Goal: Task Accomplishment & Management: Use online tool/utility

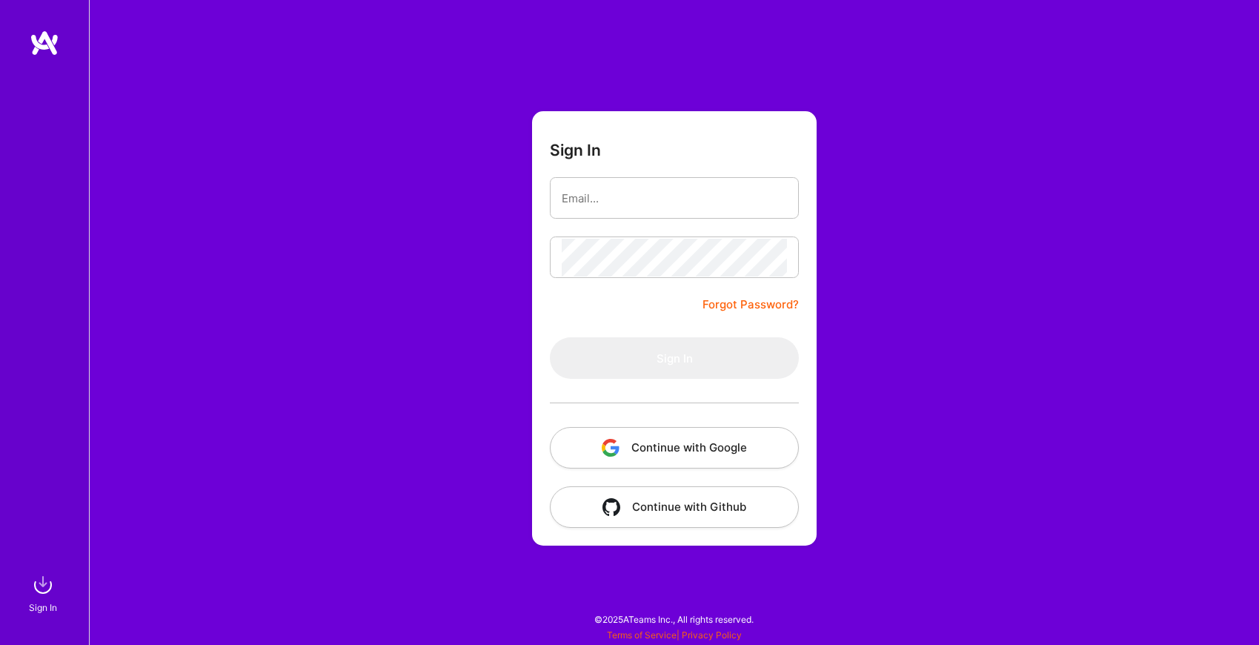
click at [615, 190] on input "email" at bounding box center [674, 198] width 225 height 38
type input "[EMAIL_ADDRESS][DOMAIN_NAME]"
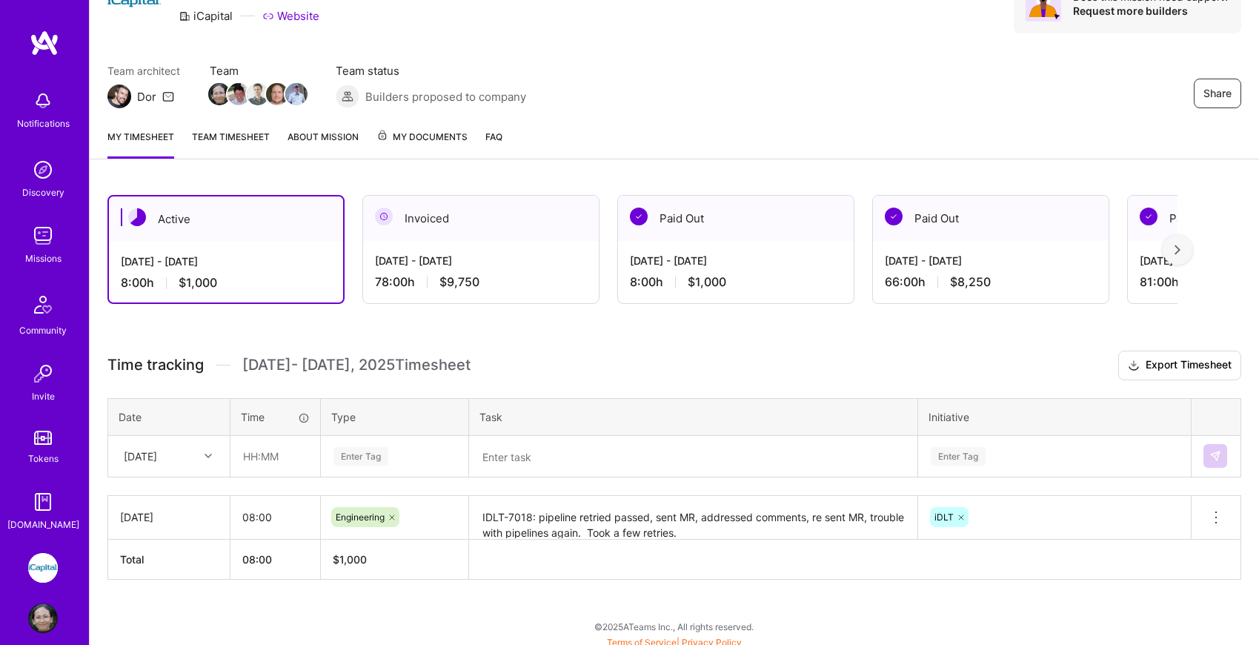
scroll to position [84, 0]
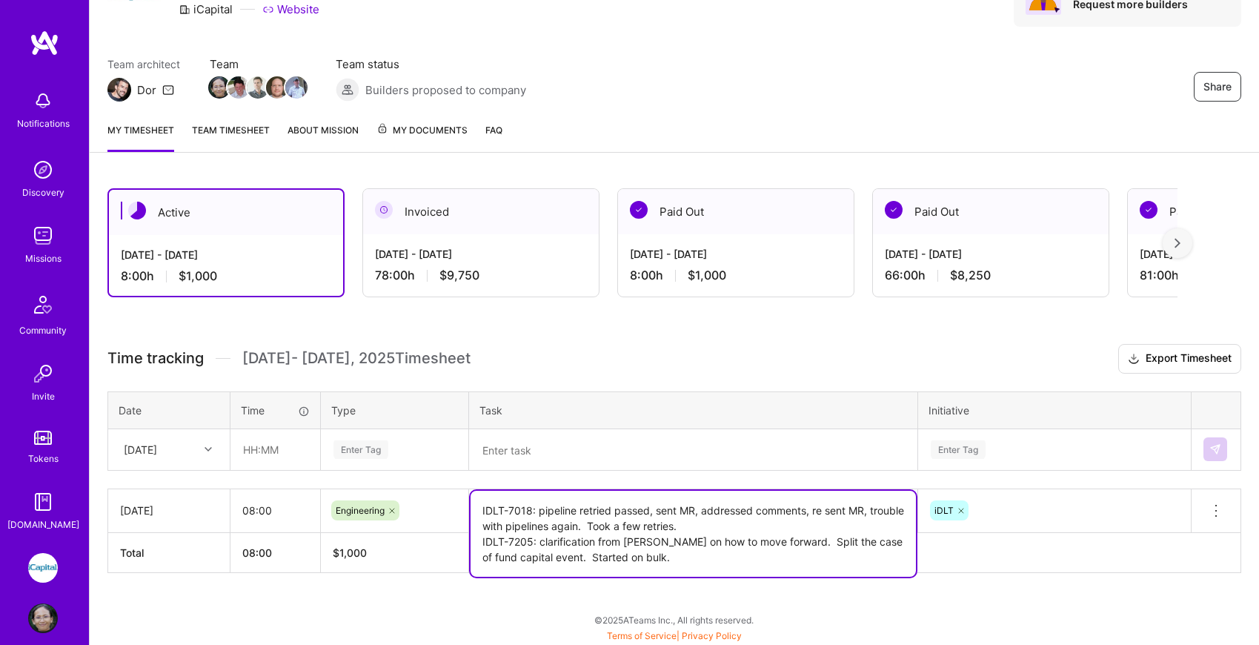
click at [527, 509] on textarea "IDLT-7018: pipeline retried passed, sent MR, addressed comments, re sent MR, tr…" at bounding box center [692, 534] width 445 height 86
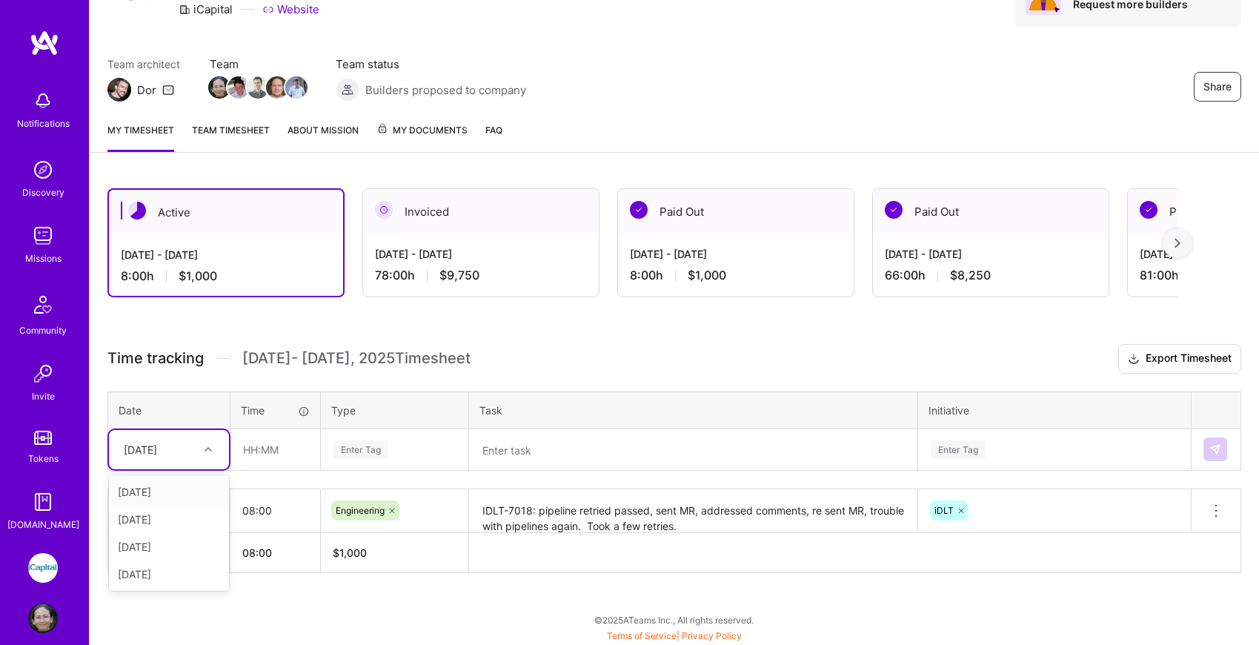
click at [211, 448] on icon at bounding box center [207, 448] width 7 height 7
click at [182, 542] on div "[DATE]" at bounding box center [169, 546] width 120 height 27
click at [250, 450] on input "text" at bounding box center [275, 449] width 88 height 39
type input "08:00"
click at [379, 460] on div "Enter Tag" at bounding box center [395, 449] width 146 height 39
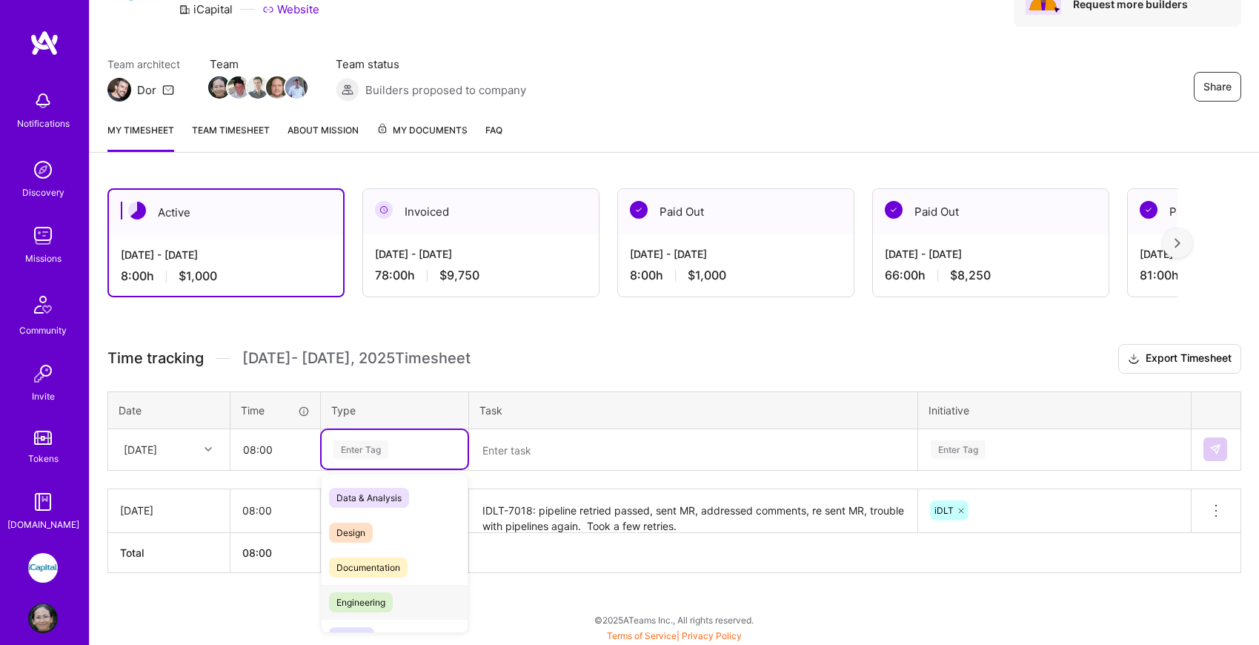
click at [377, 600] on span "Engineering" at bounding box center [361, 602] width 64 height 20
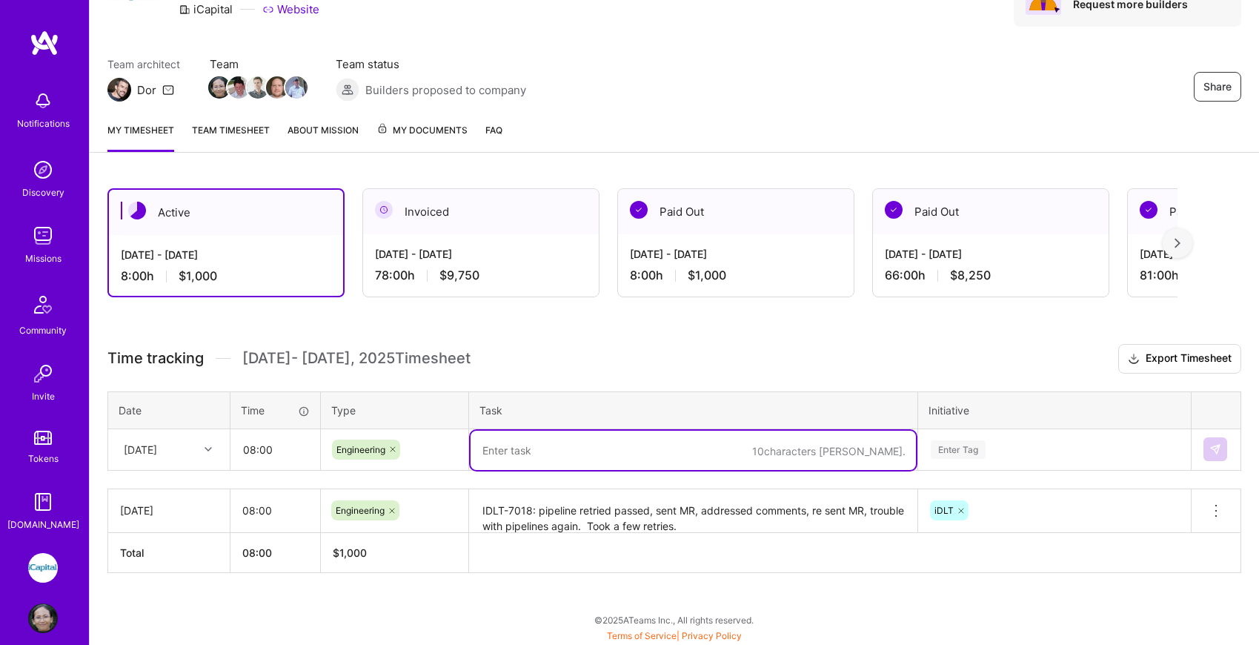
click at [565, 456] on textarea at bounding box center [692, 449] width 445 height 39
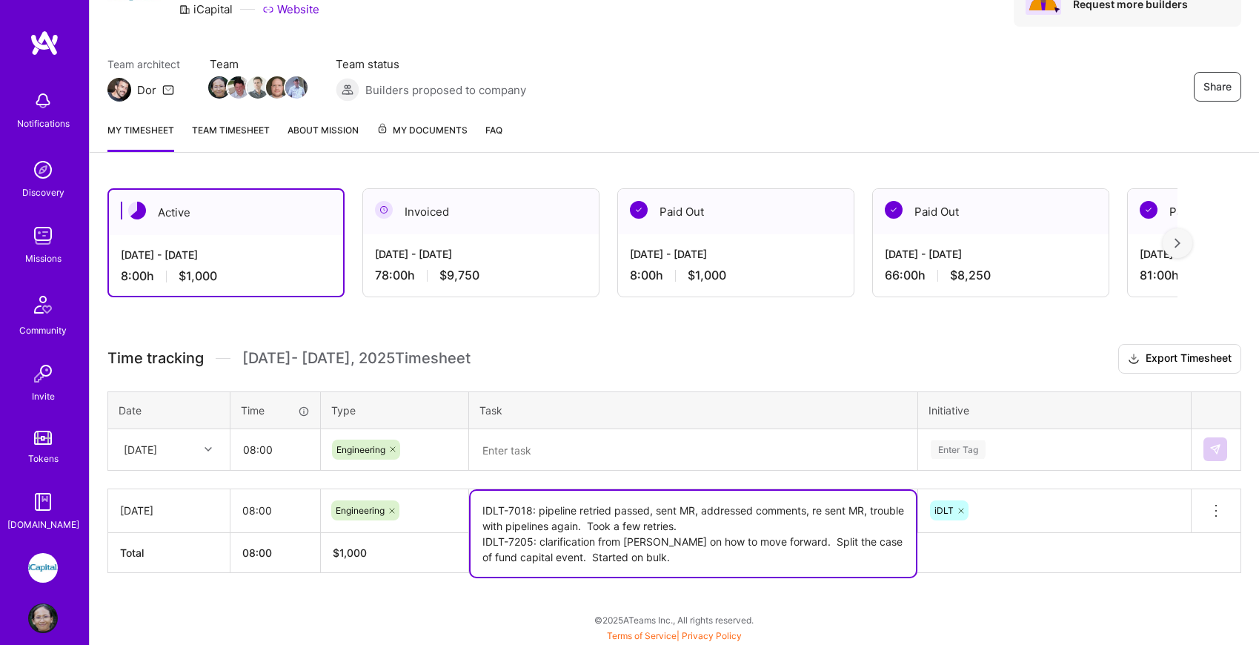
click at [576, 515] on textarea "IDLT-7018: pipeline retried passed, sent MR, addressed comments, re sent MR, tr…" at bounding box center [692, 534] width 445 height 86
drag, startPoint x: 482, startPoint y: 540, endPoint x: 627, endPoint y: 551, distance: 145.6
click at [627, 551] on textarea "IDLT-7018: pipeline retried passed, sent MR, addressed comments, re sent MR, tr…" at bounding box center [692, 534] width 445 height 86
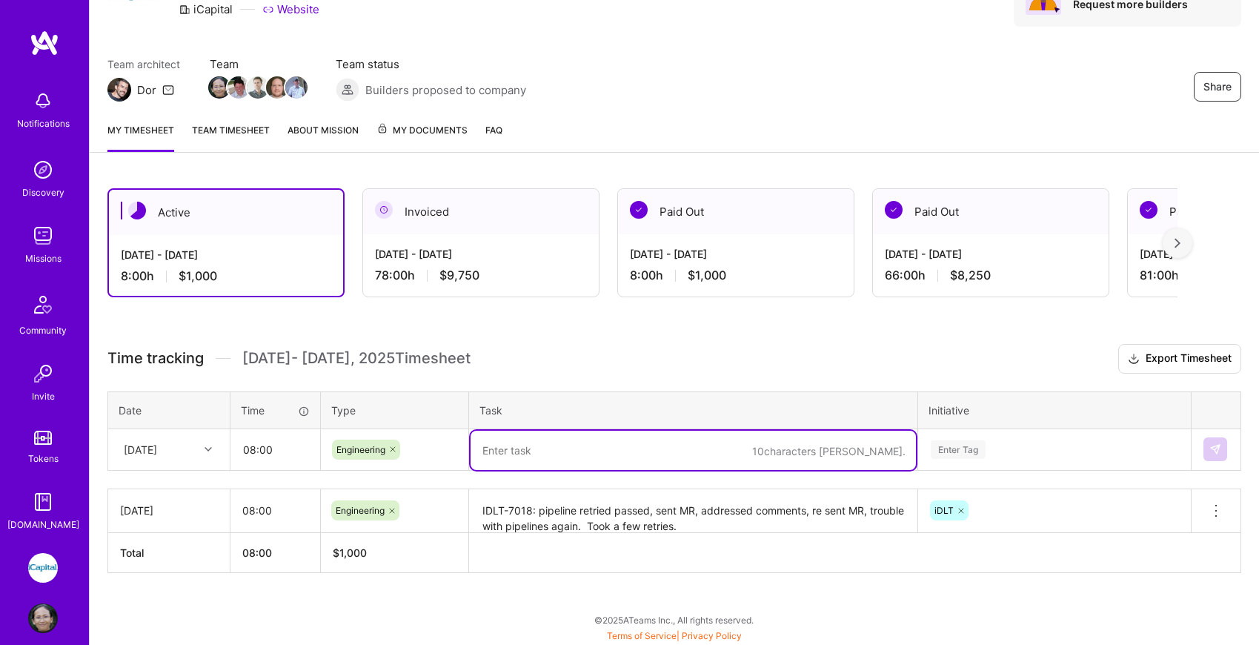
click at [588, 445] on textarea at bounding box center [692, 449] width 445 height 39
paste textarea "IDLT-7205: clarification from [PERSON_NAME] on how to move forward. Split the c…"
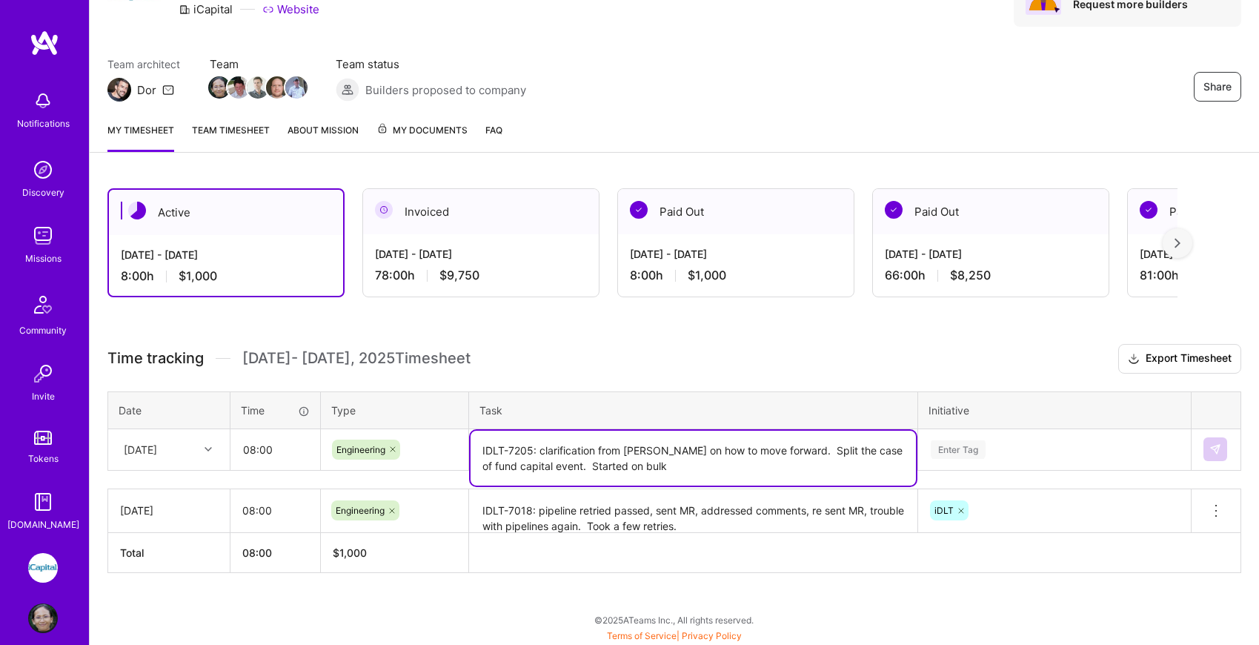
drag, startPoint x: 540, startPoint y: 453, endPoint x: 637, endPoint y: 462, distance: 97.5
click at [637, 462] on textarea "IDLT-7205: clarification from [PERSON_NAME] on how to move forward. Split the c…" at bounding box center [692, 457] width 445 height 55
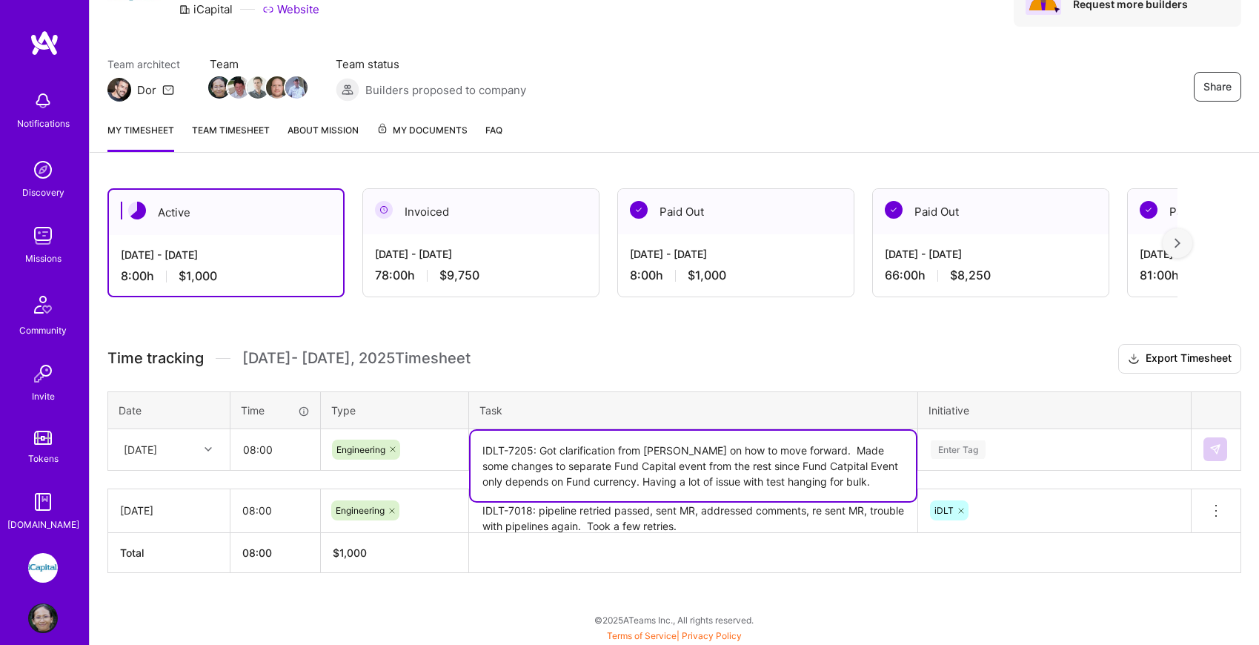
type textarea "IDLT-7205: Got clarification from [PERSON_NAME] on how to move forward. Made so…"
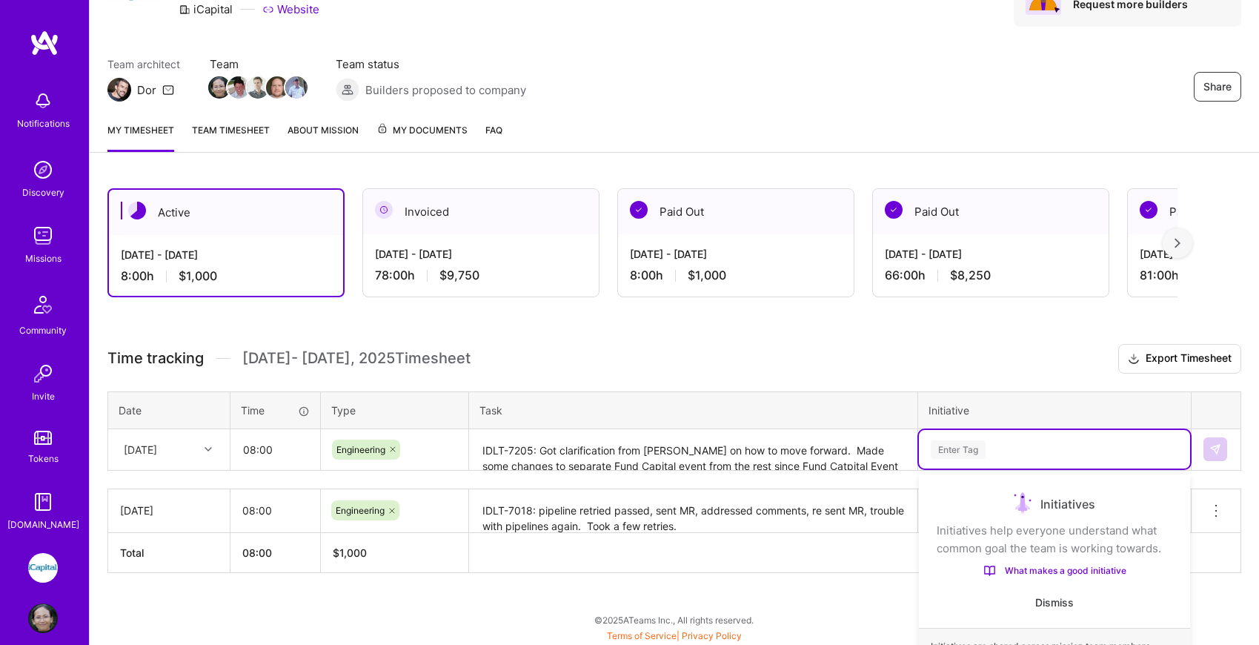
click at [1039, 448] on div "option Onboarding focused, 1 of 5. 5 results available. Use Up and Down to choo…" at bounding box center [1054, 449] width 271 height 39
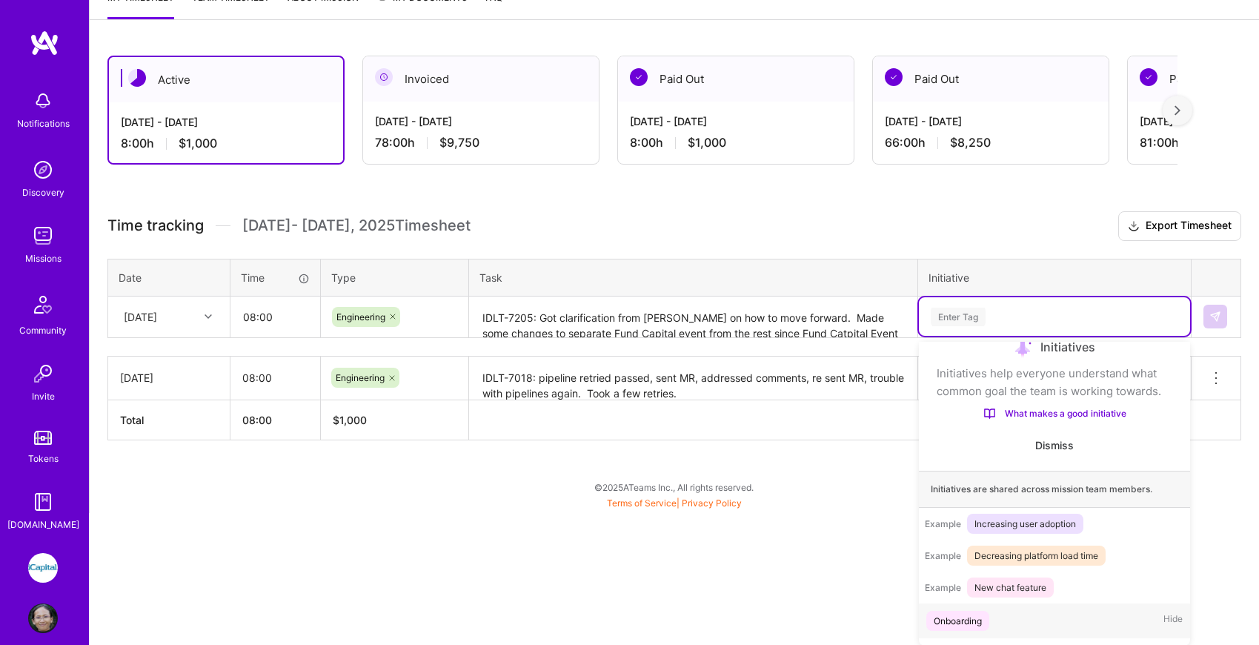
scroll to position [156, 0]
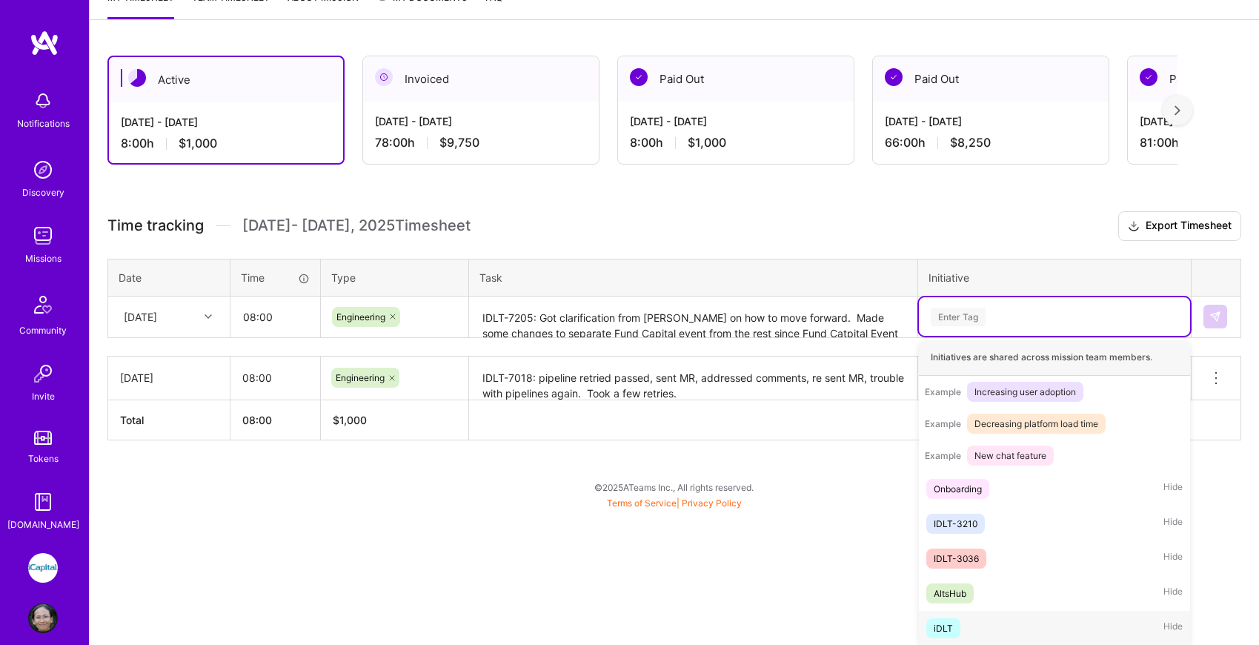
click at [954, 625] on span "iDLT" at bounding box center [943, 628] width 34 height 20
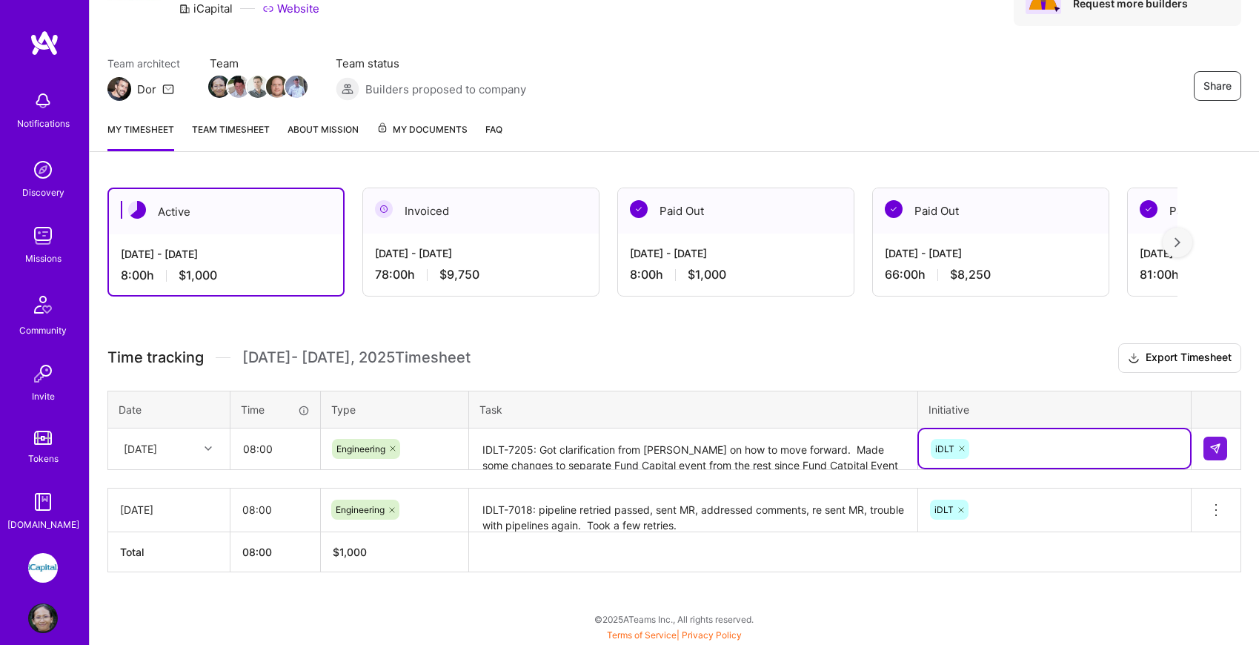
scroll to position [84, 0]
click at [1221, 442] on button at bounding box center [1215, 449] width 24 height 24
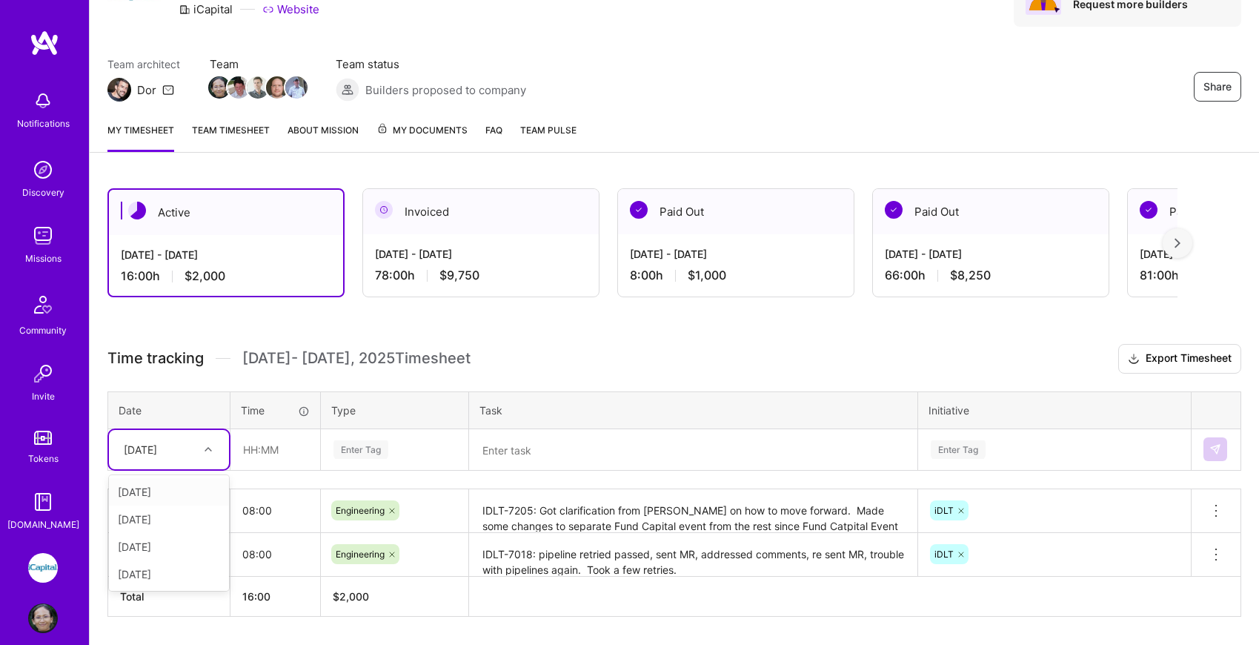
click at [201, 448] on div at bounding box center [210, 448] width 23 height 19
click at [177, 544] on div "[DATE]" at bounding box center [169, 546] width 120 height 27
click at [257, 453] on input "text" at bounding box center [275, 449] width 88 height 39
type input "8"
type input "7"
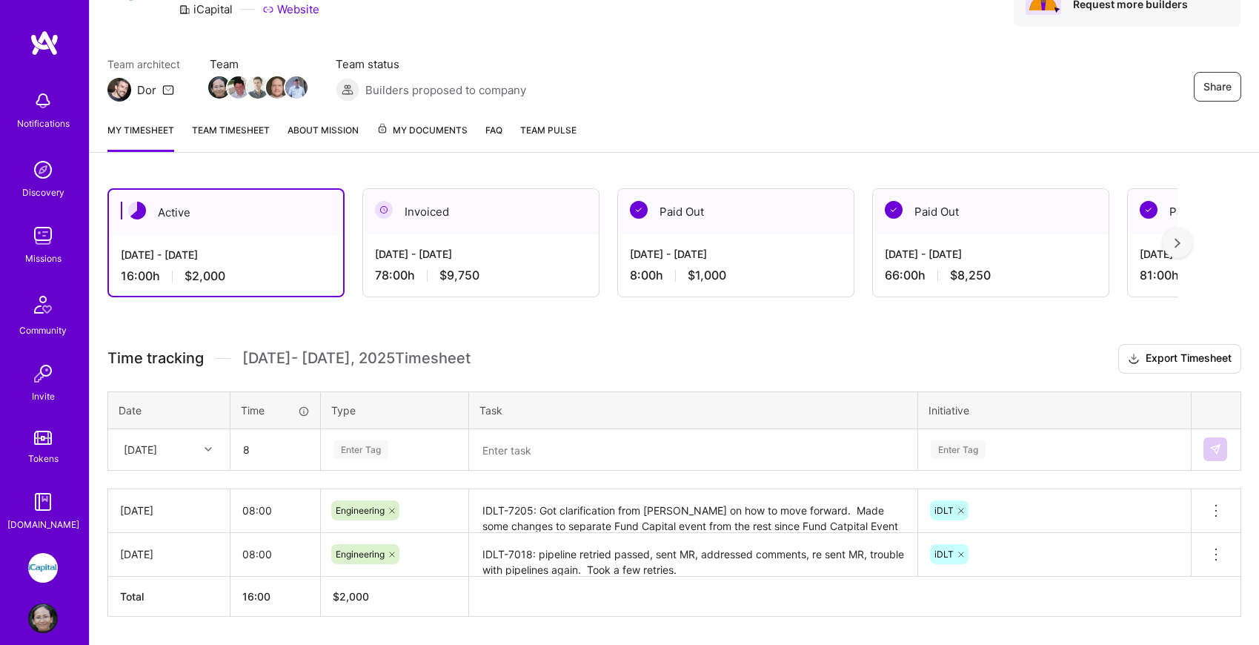
type input "08:00"
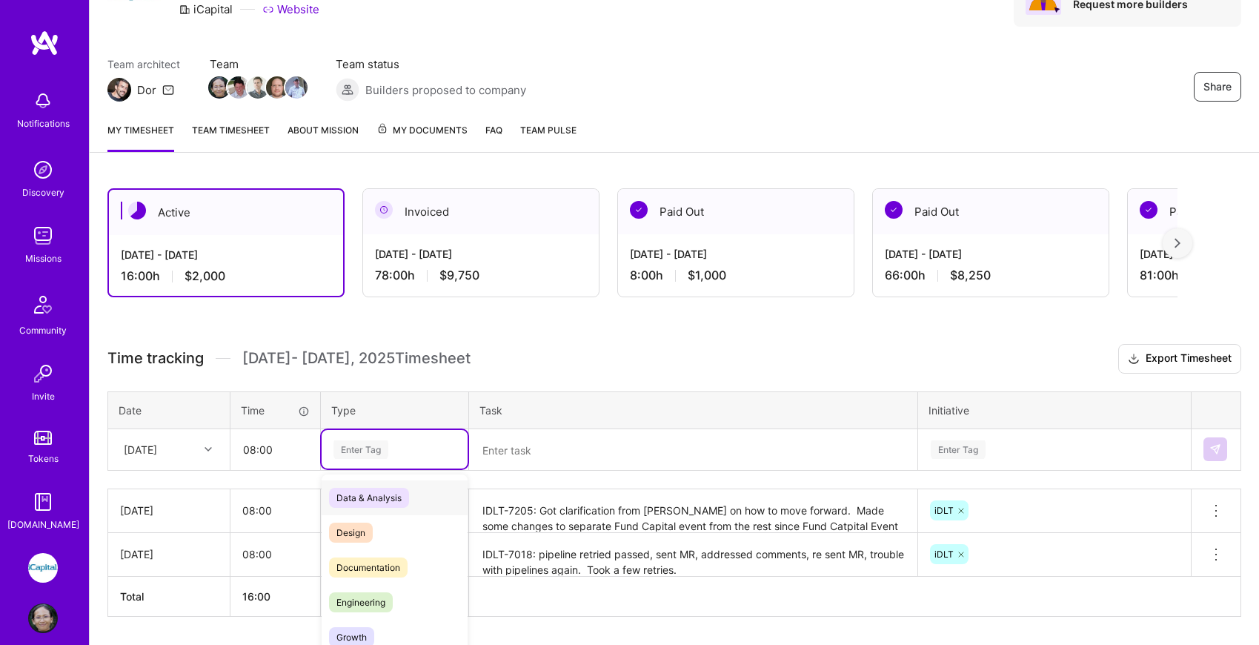
click at [364, 452] on div "option Engineering, selected. option Data & Analysis focused, 0 of 2. 17 result…" at bounding box center [395, 449] width 146 height 39
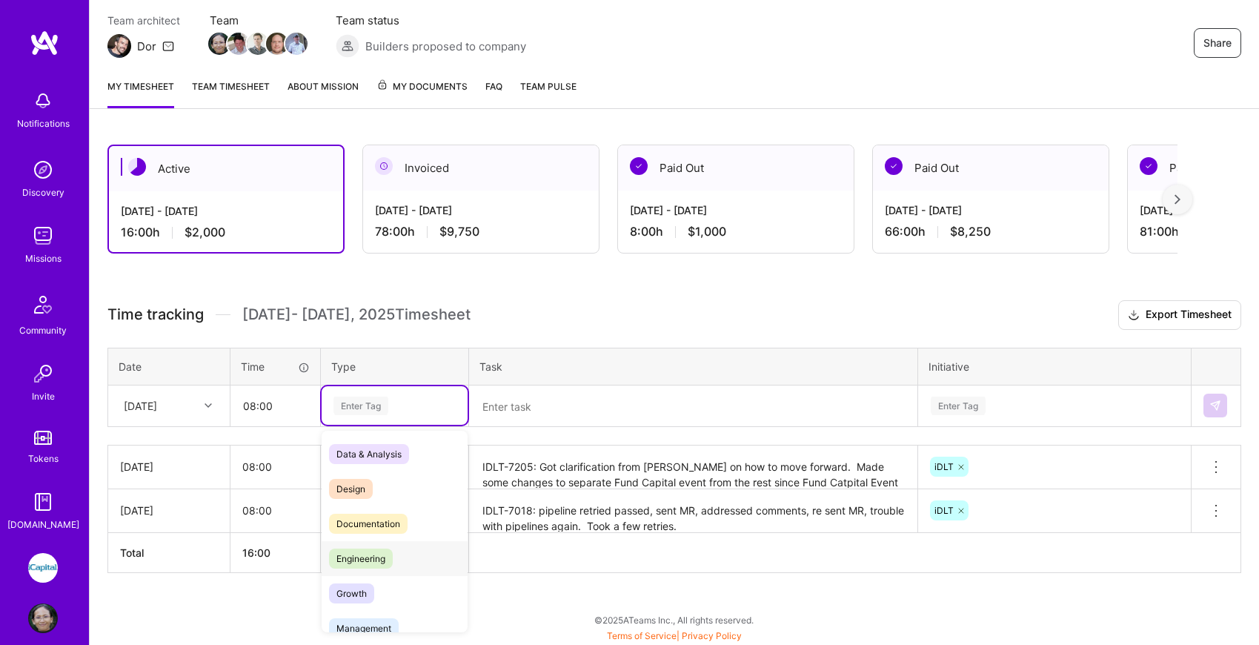
click at [375, 556] on span "Engineering" at bounding box center [361, 558] width 64 height 20
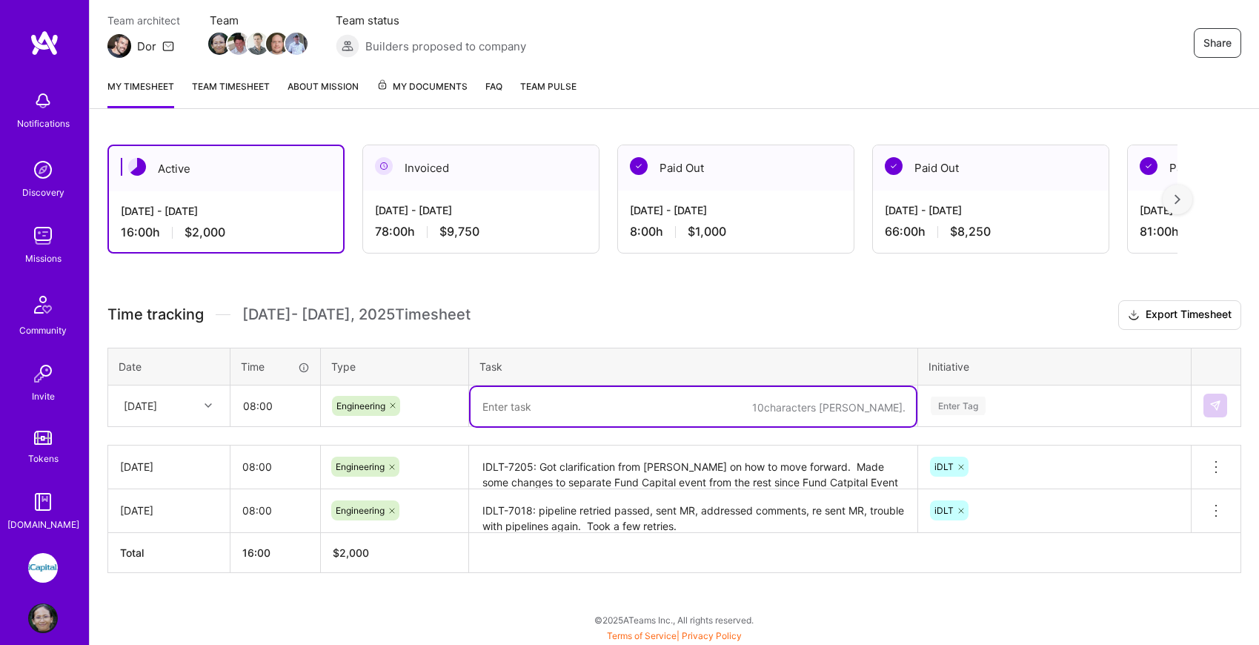
click at [521, 415] on textarea at bounding box center [692, 406] width 445 height 39
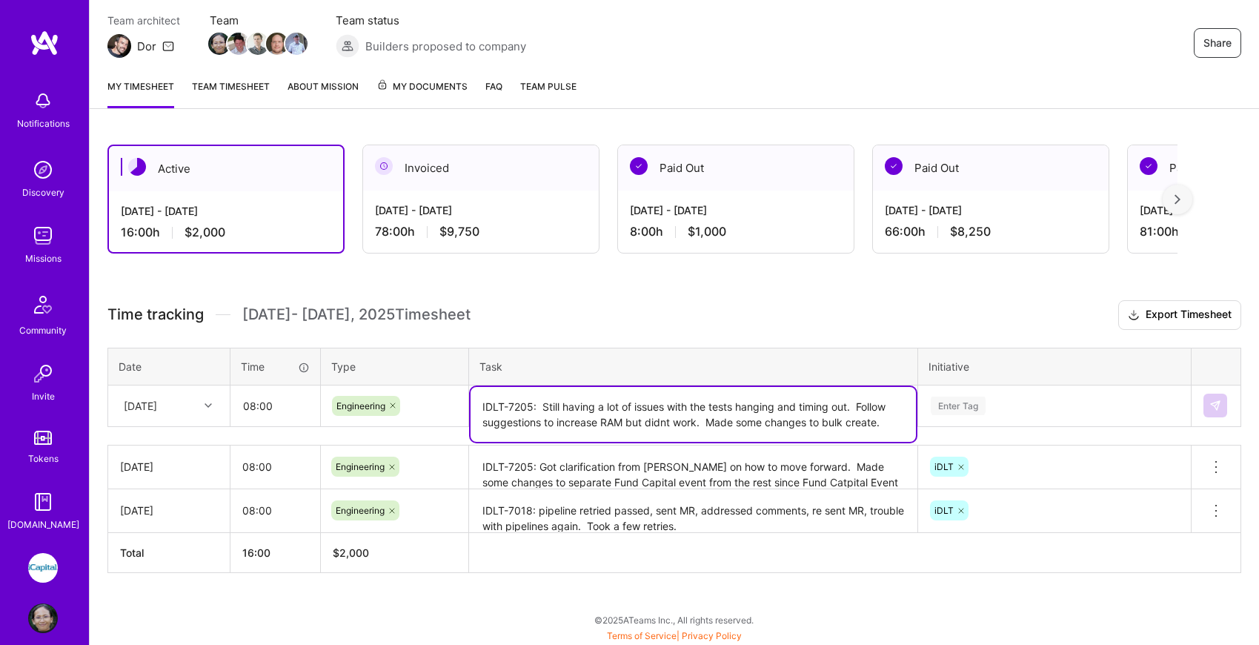
type textarea "IDLT-7205: Still having a lot of issues with the tests hanging and timing out. …"
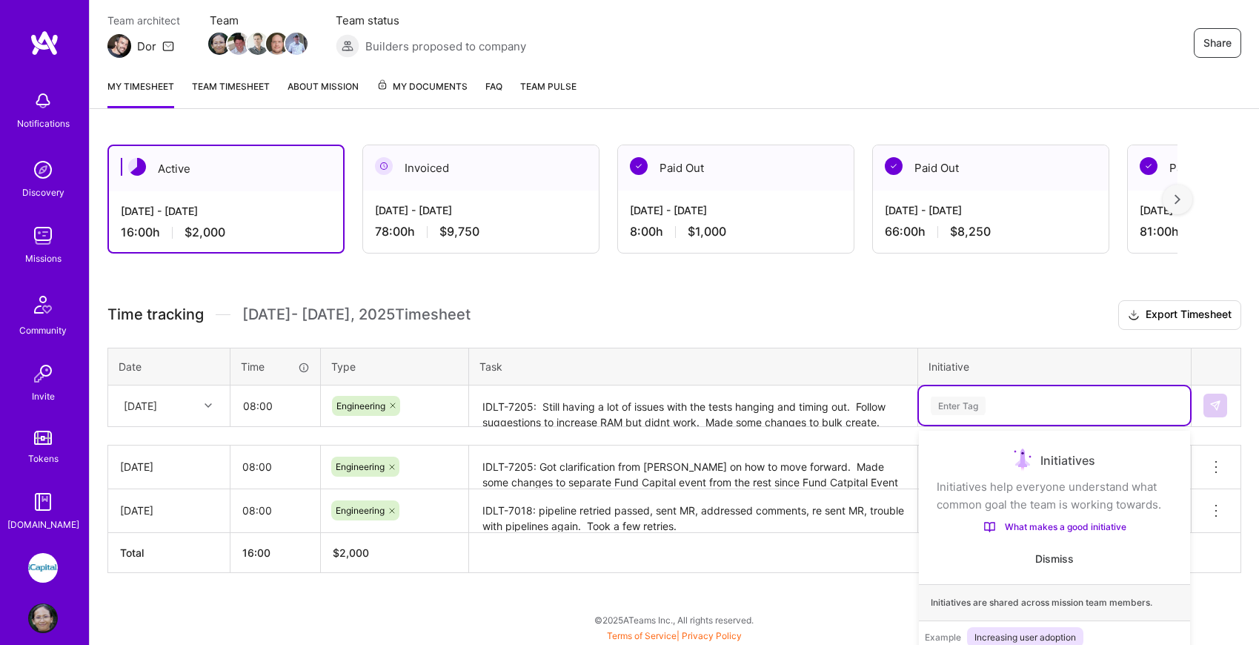
click at [1098, 405] on div "option iDLT, selected. option Onboarding focused, 1 of 5. 5 results available. …" at bounding box center [1054, 405] width 271 height 39
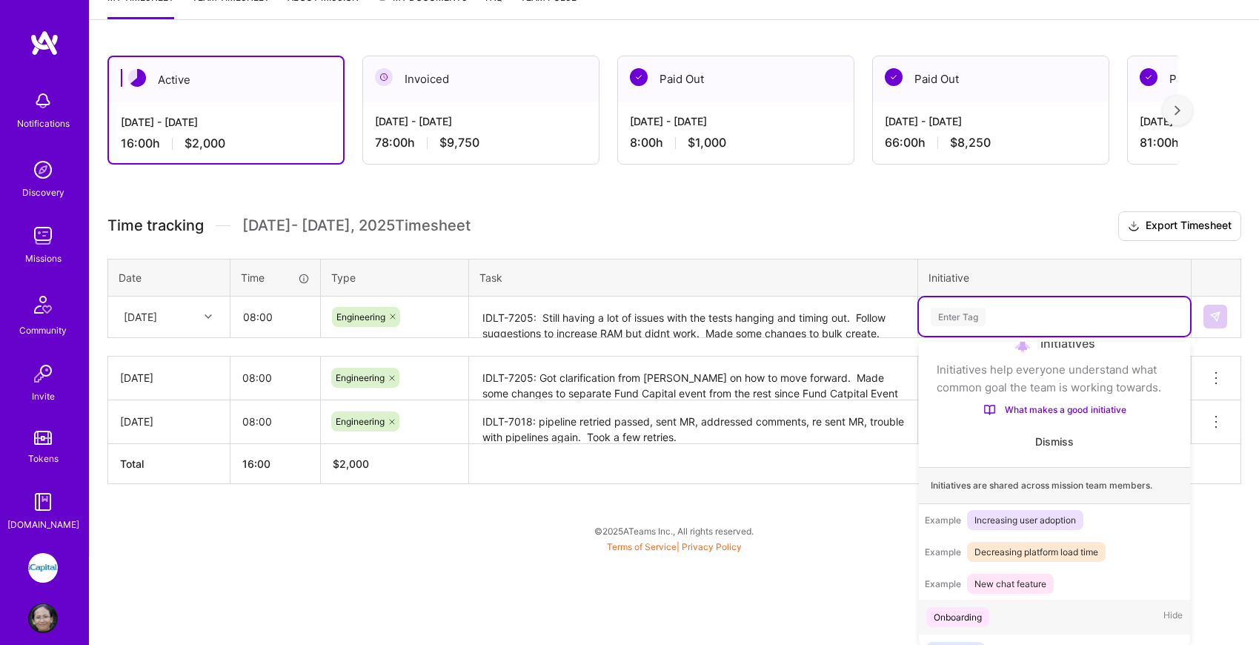
scroll to position [156, 0]
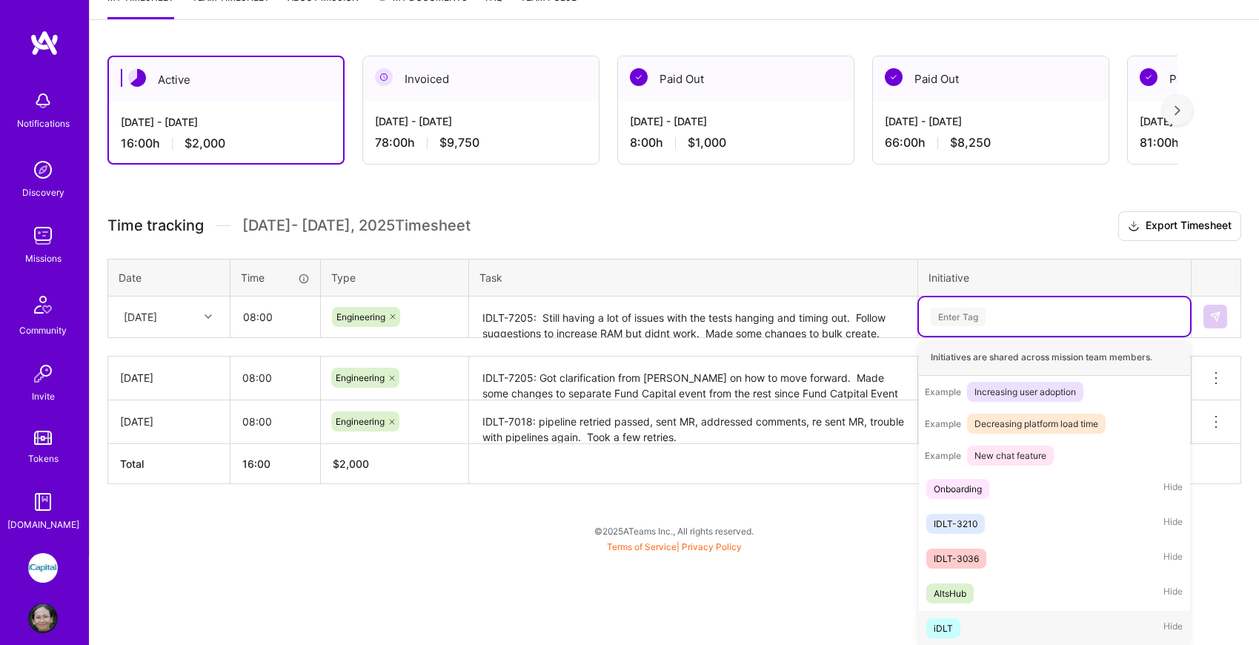
click at [985, 629] on div "iDLT Hide" at bounding box center [1054, 628] width 271 height 35
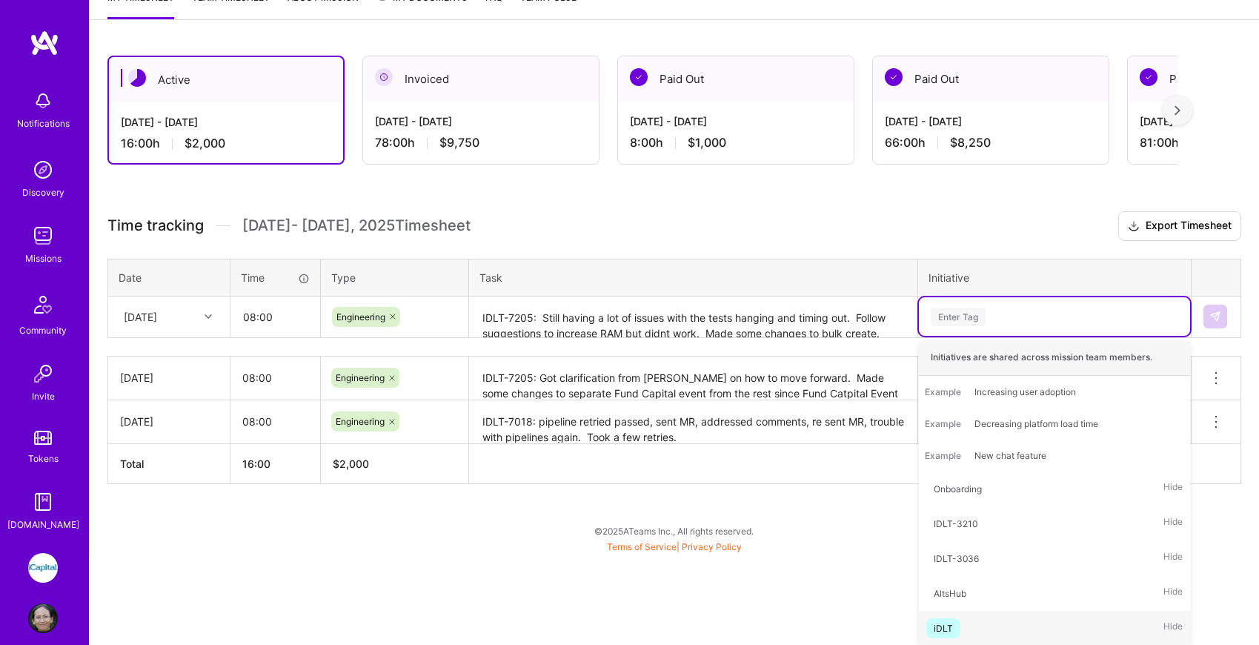
scroll to position [128, 0]
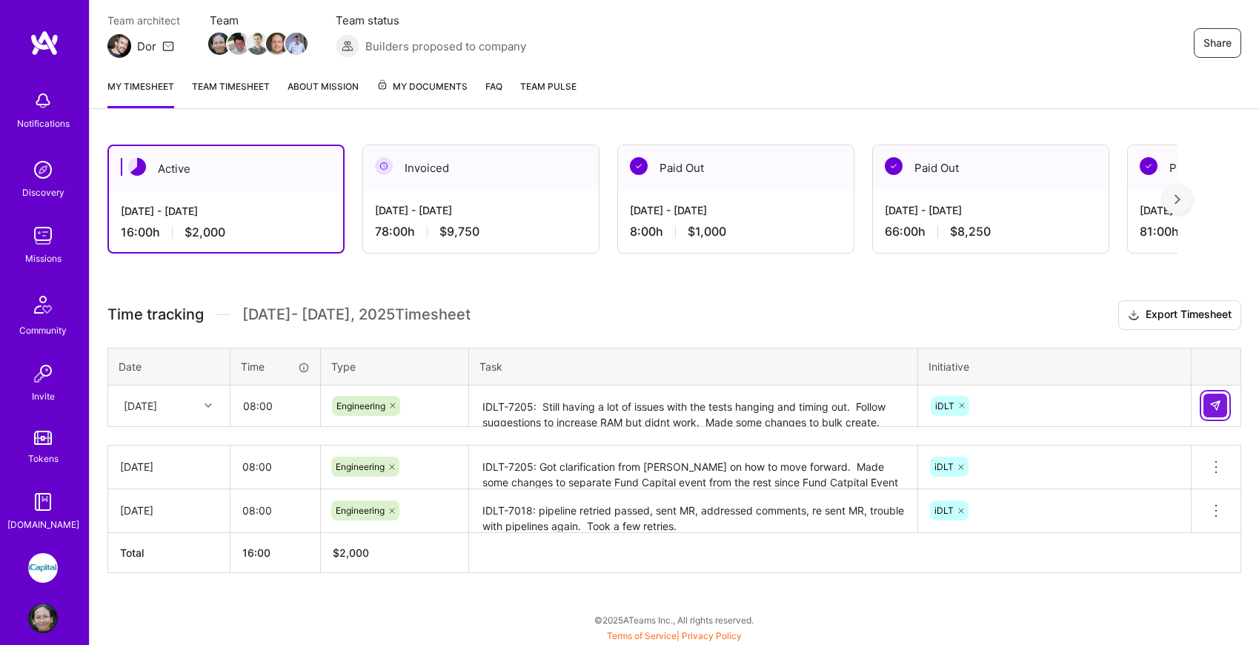
click at [1217, 409] on img at bounding box center [1215, 405] width 12 height 12
